Goal: Information Seeking & Learning: Learn about a topic

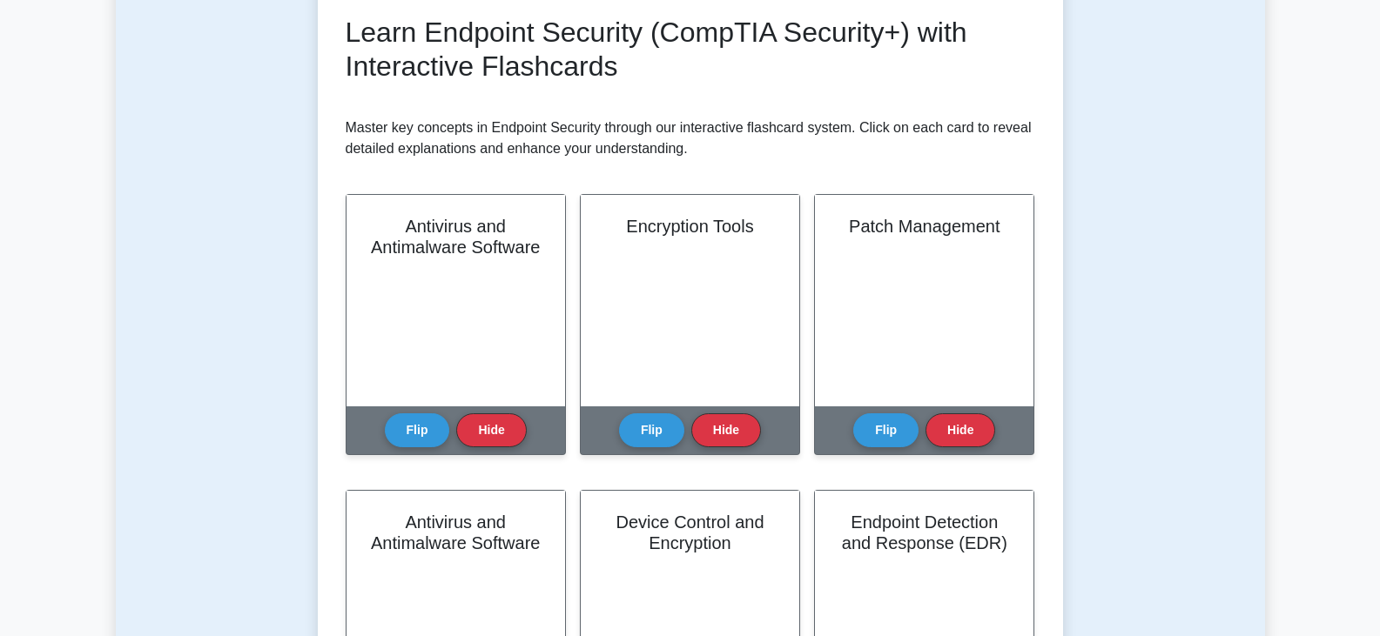
scroll to position [348, 0]
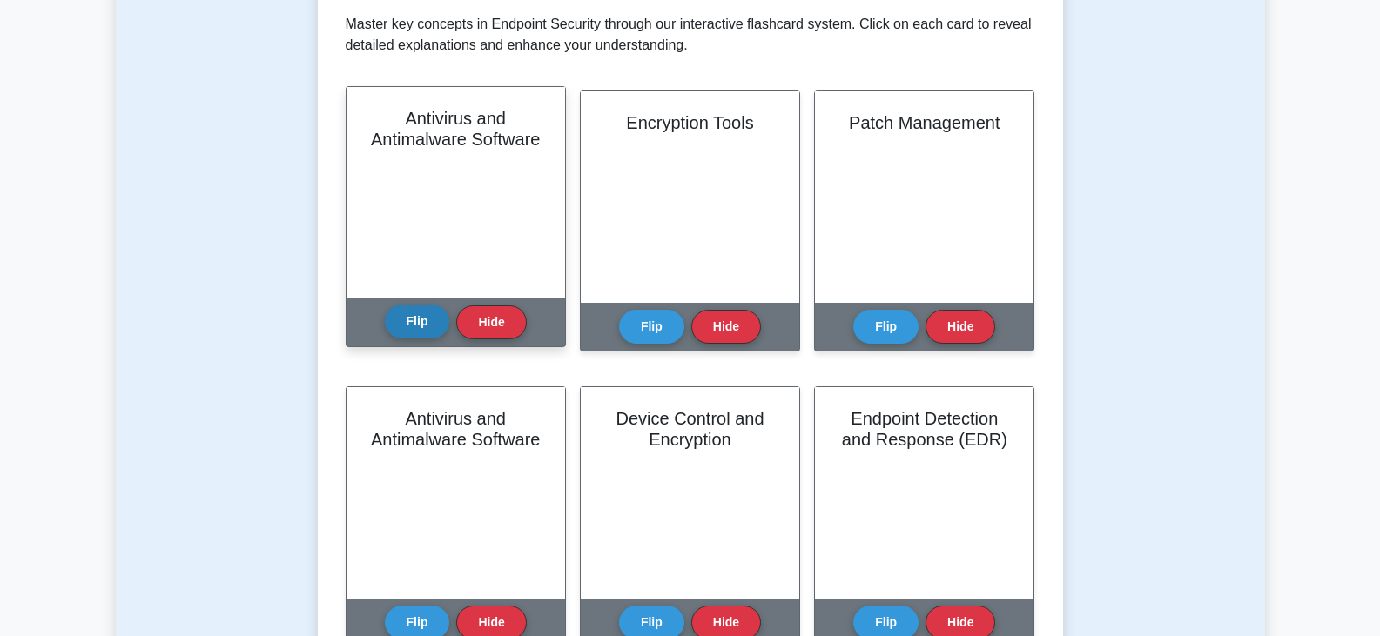
click at [426, 319] on button "Flip" at bounding box center [417, 322] width 65 height 34
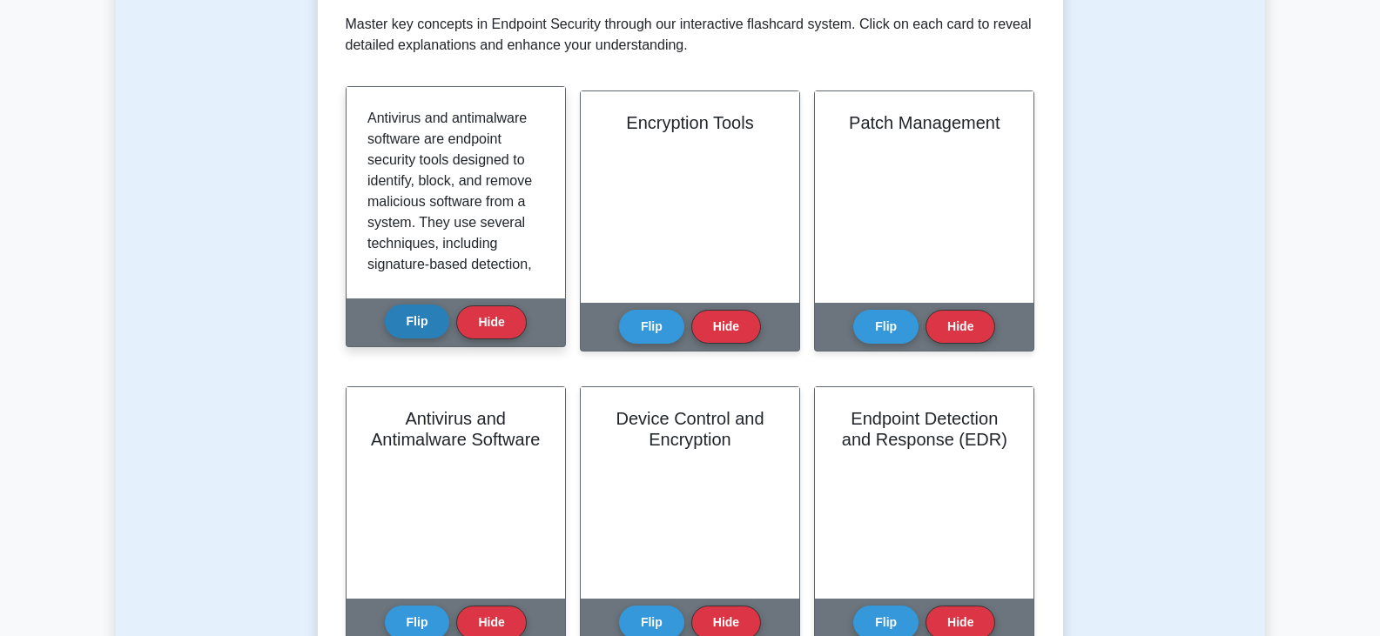
click at [426, 319] on button "Flip" at bounding box center [417, 322] width 65 height 34
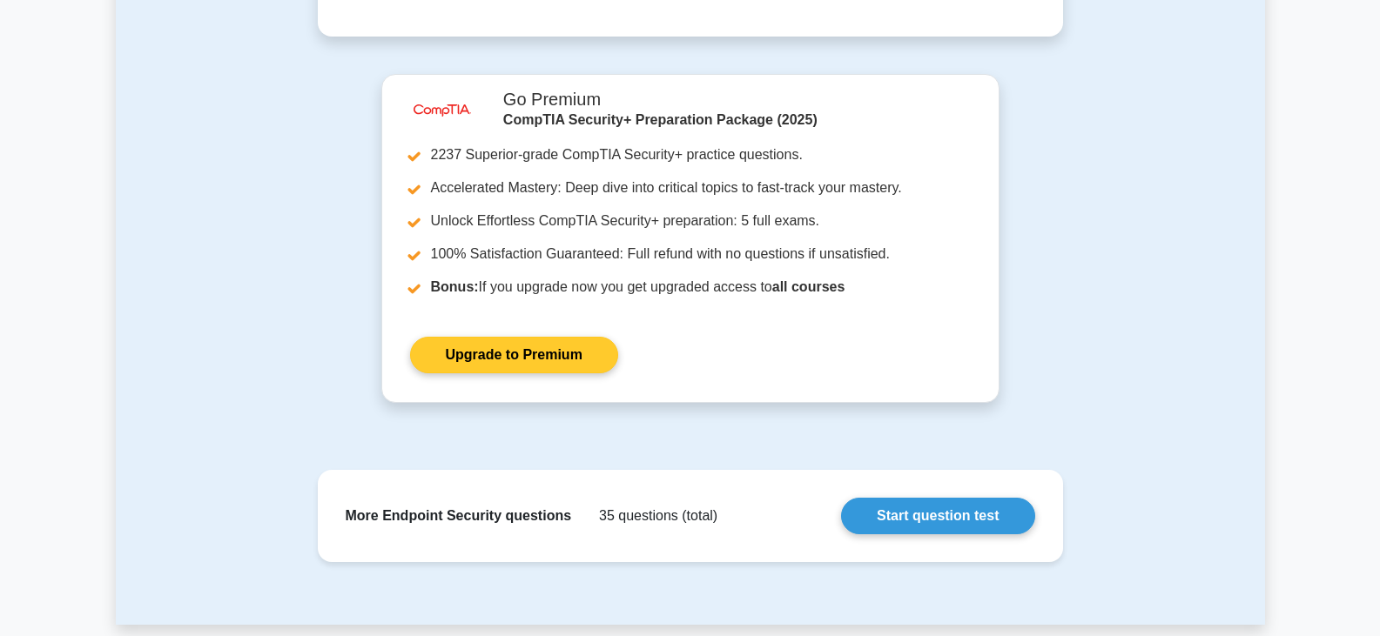
scroll to position [1528, 0]
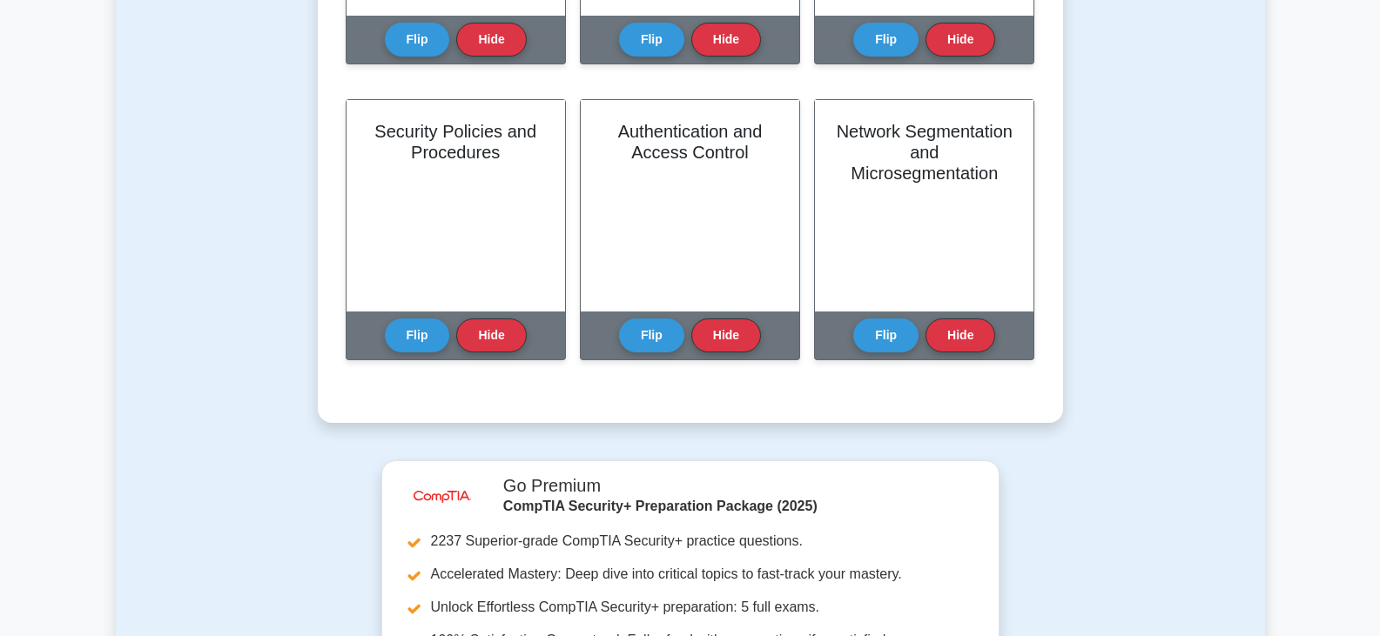
click at [424, 319] on button "Flip" at bounding box center [417, 336] width 65 height 34
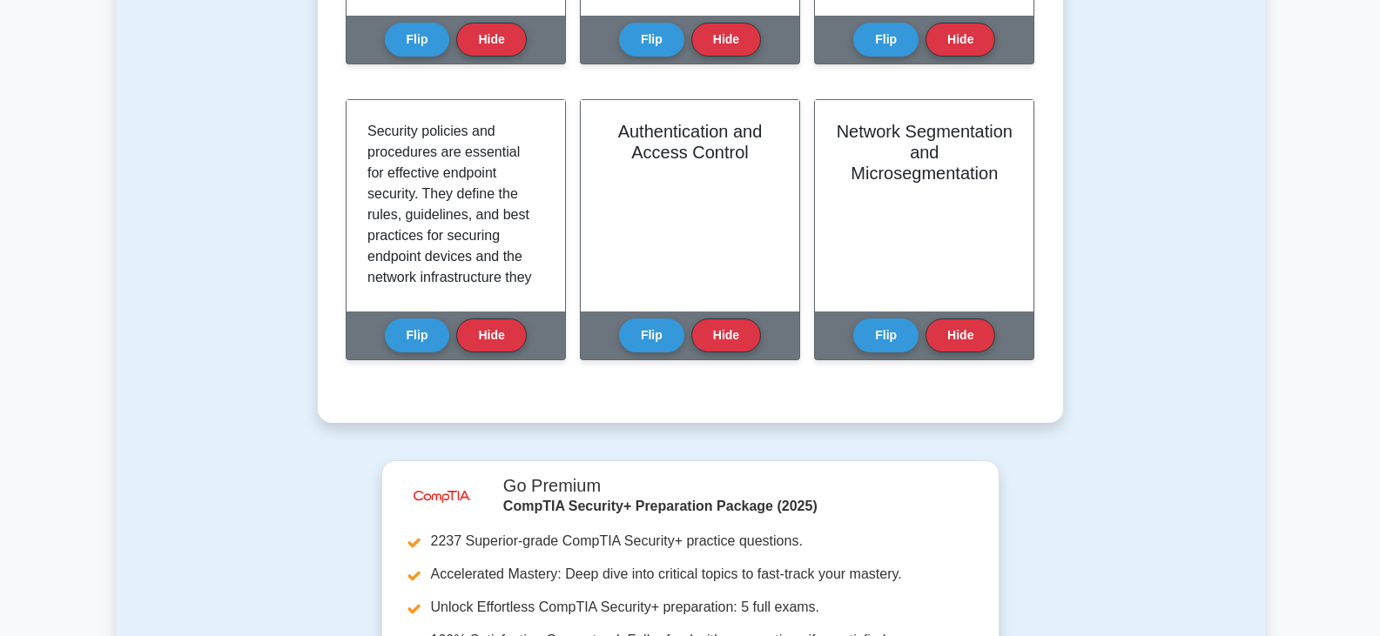
click at [424, 319] on button "Flip" at bounding box center [417, 336] width 65 height 34
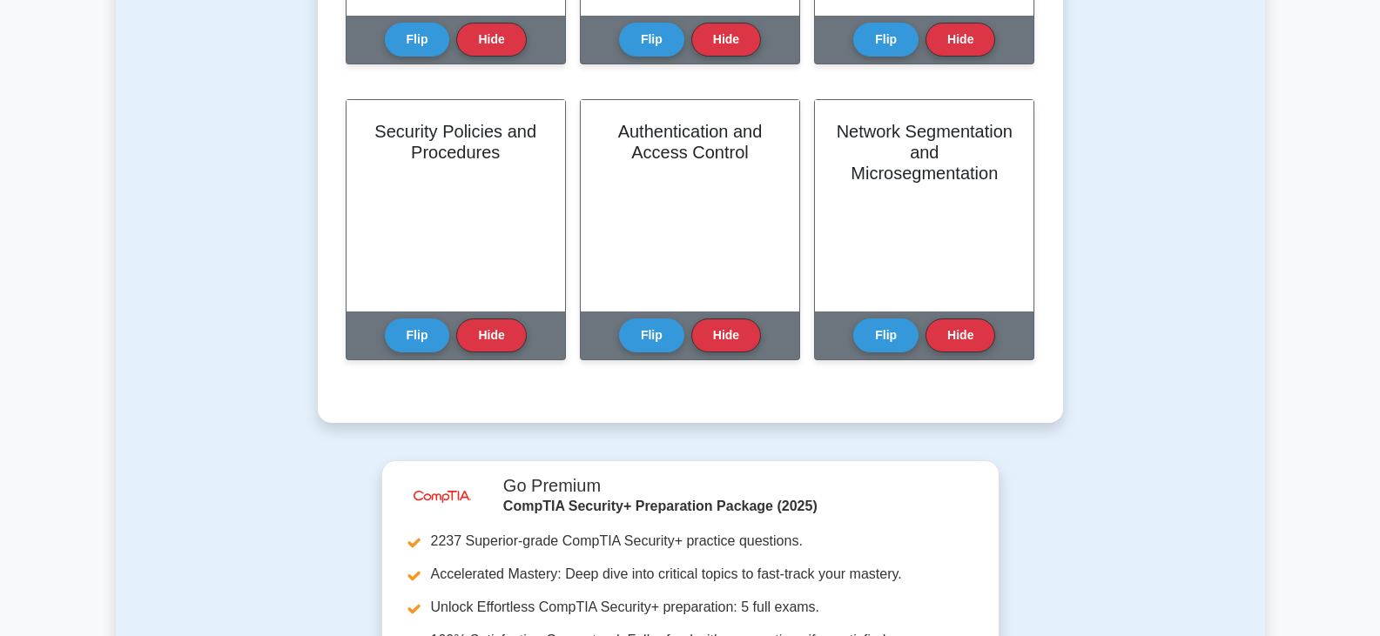
click at [424, 319] on button "Flip" at bounding box center [417, 336] width 65 height 34
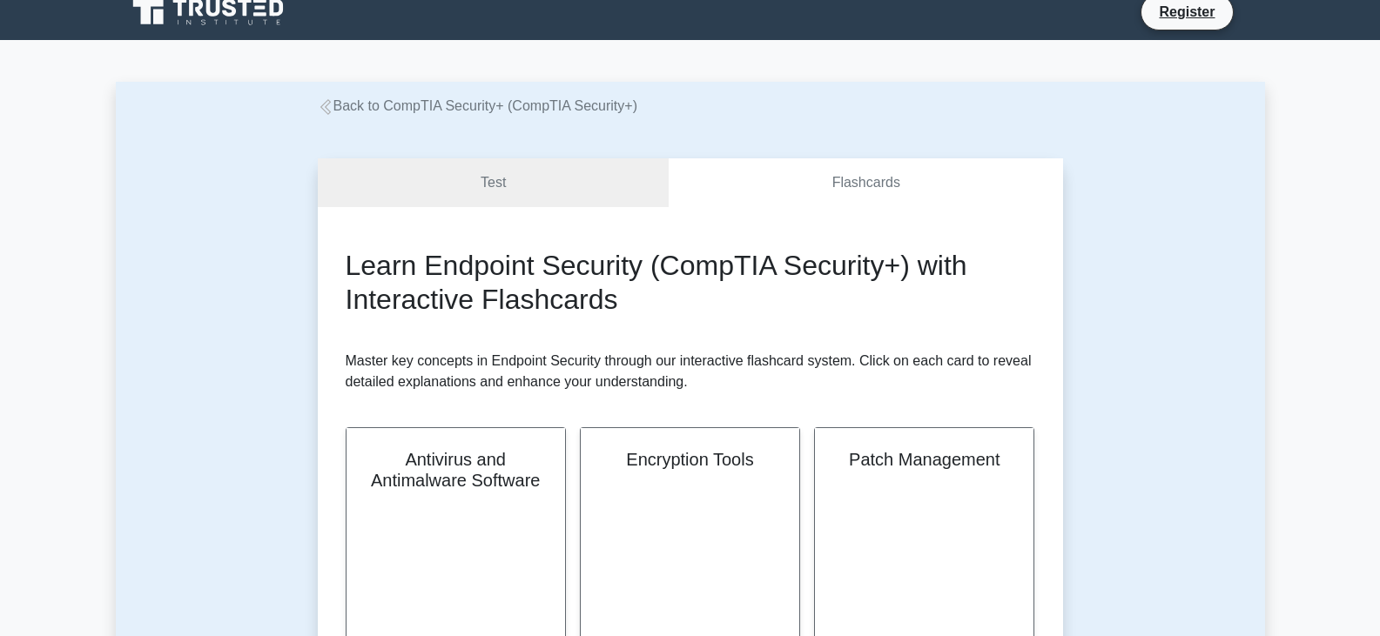
scroll to position [0, 0]
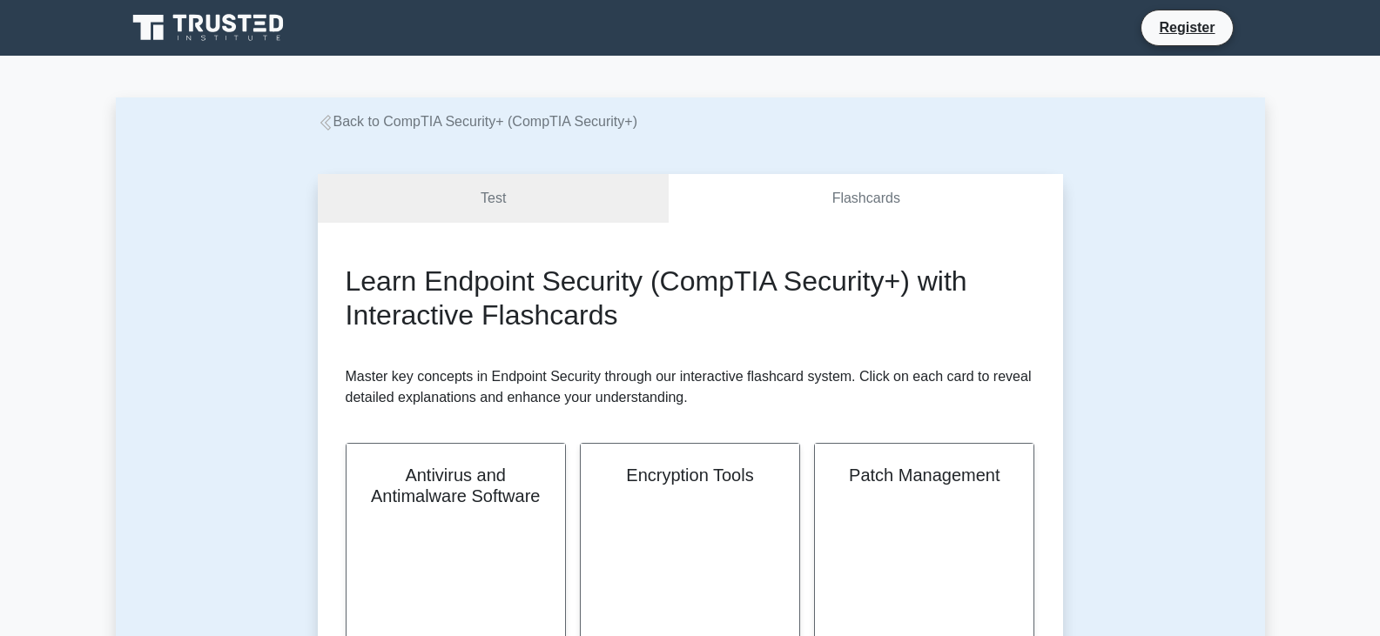
click at [366, 121] on link "Back to CompTIA Security+ (CompTIA Security+)" at bounding box center [477, 121] width 319 height 15
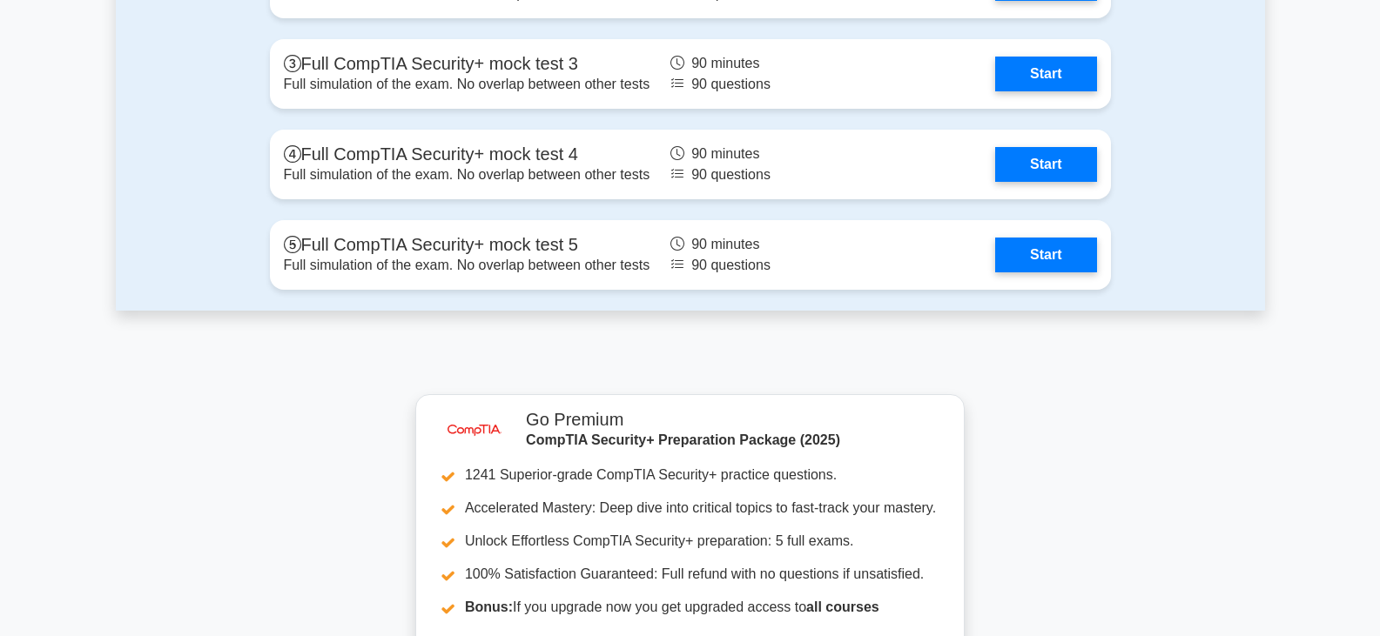
scroll to position [4005, 0]
